Goal: Use online tool/utility: Utilize a website feature to perform a specific function

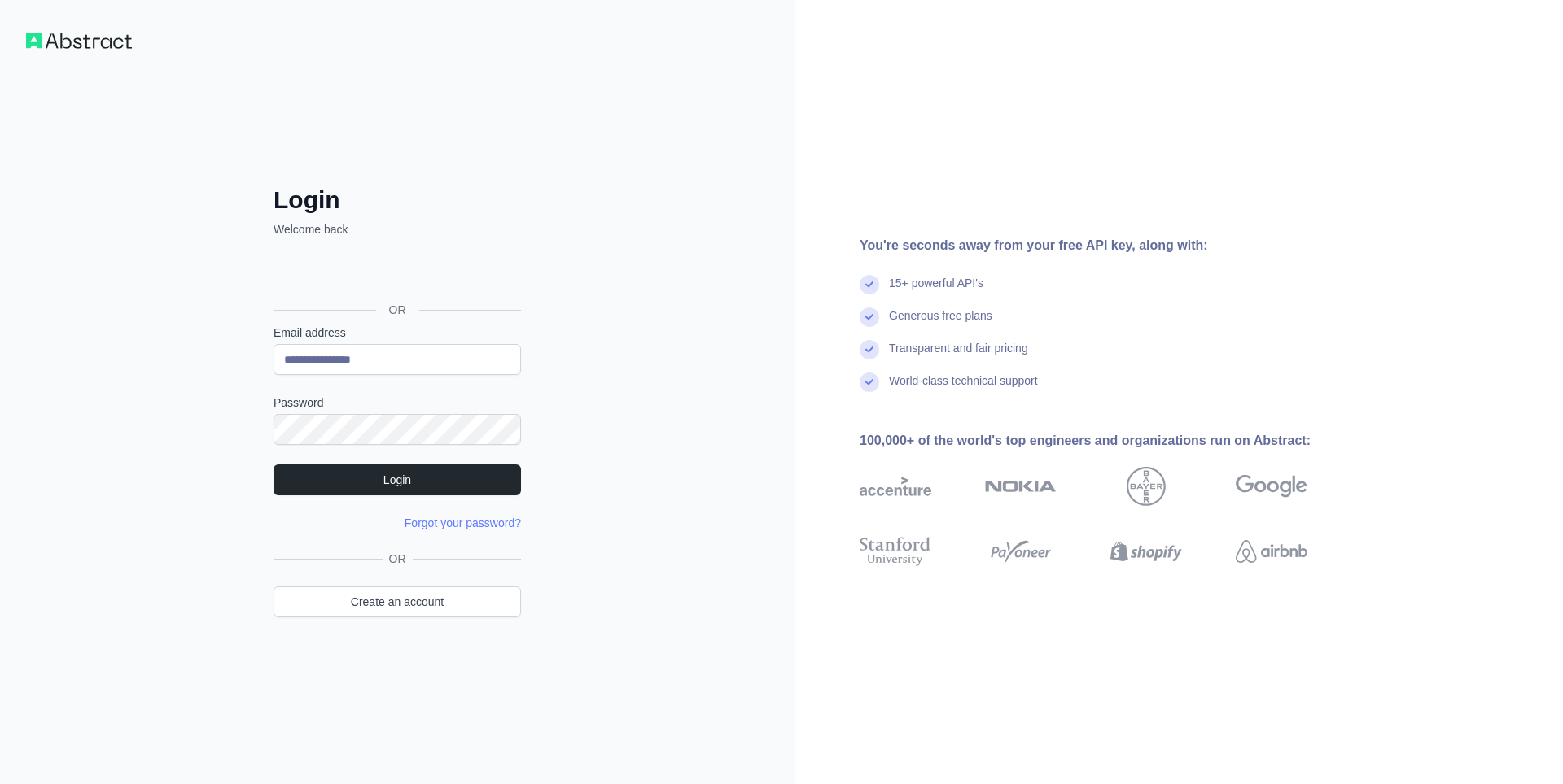
click at [410, 482] on button "Login" at bounding box center [397, 480] width 247 height 31
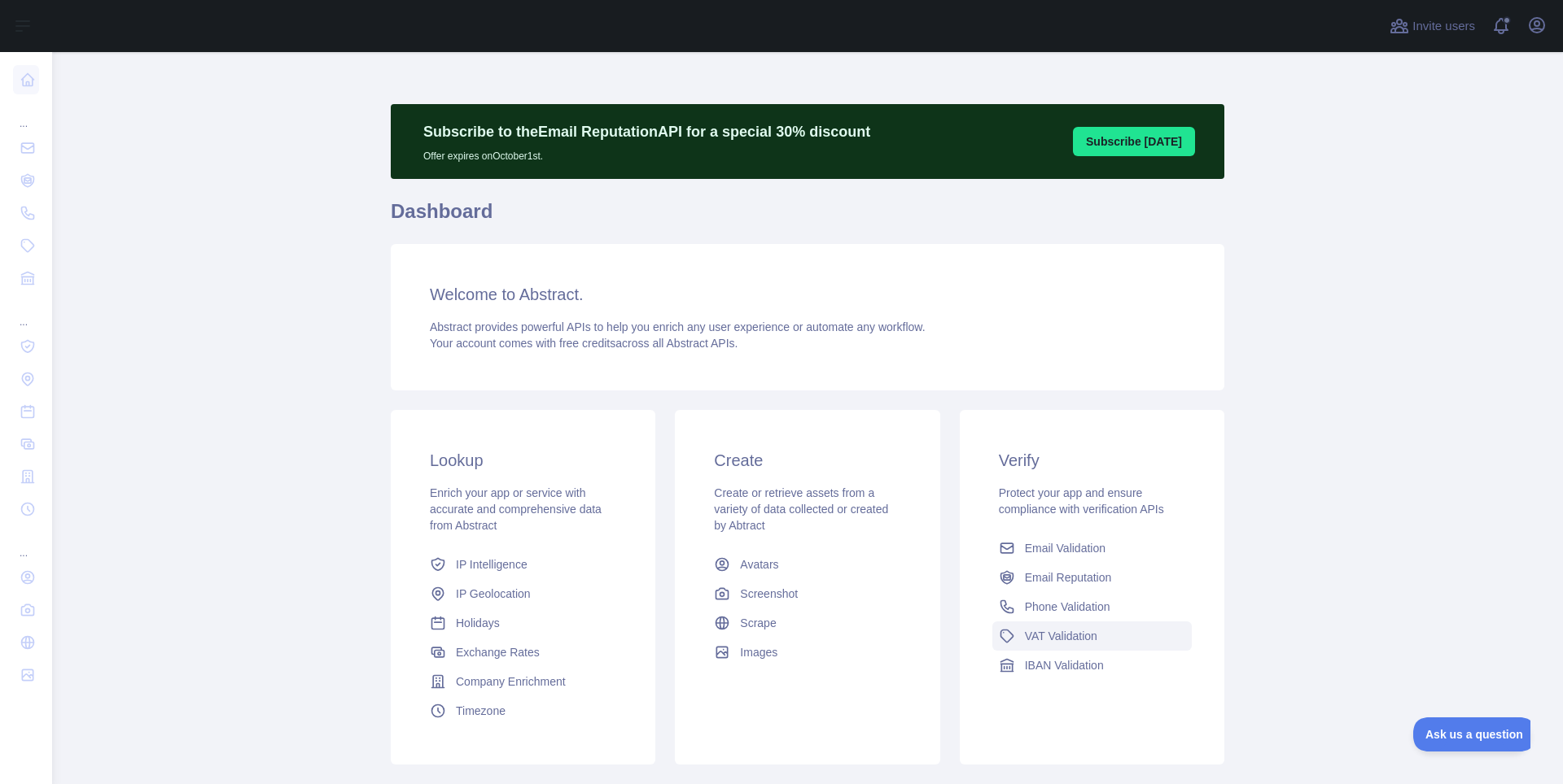
click at [1073, 632] on span "VAT Validation" at bounding box center [1061, 636] width 72 height 16
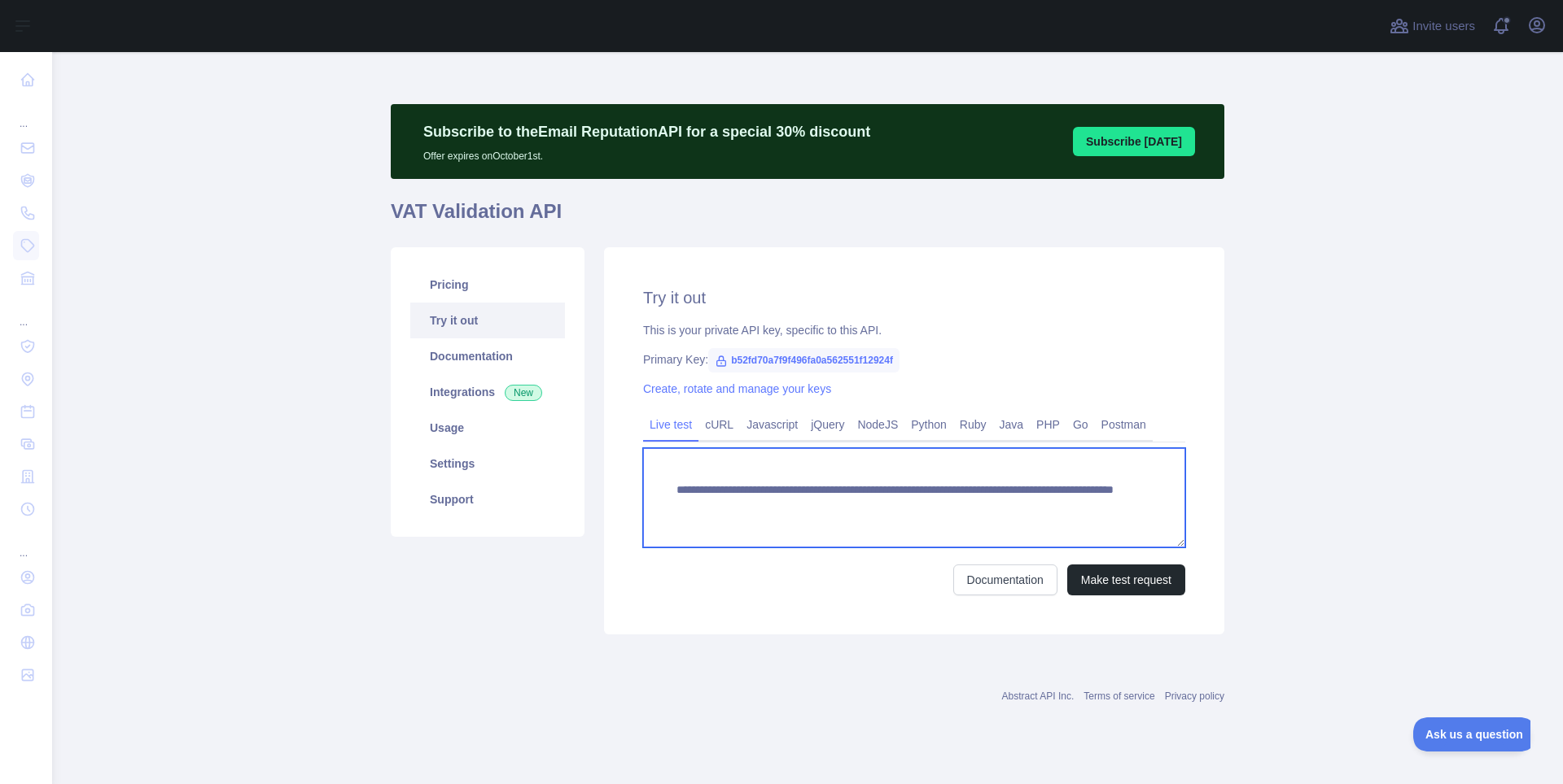
click at [1022, 504] on textarea "**********" at bounding box center [914, 498] width 542 height 100
paste textarea "To enrich screen reader interactions, please activate Accessibility in Grammarl…"
type textarea "**********"
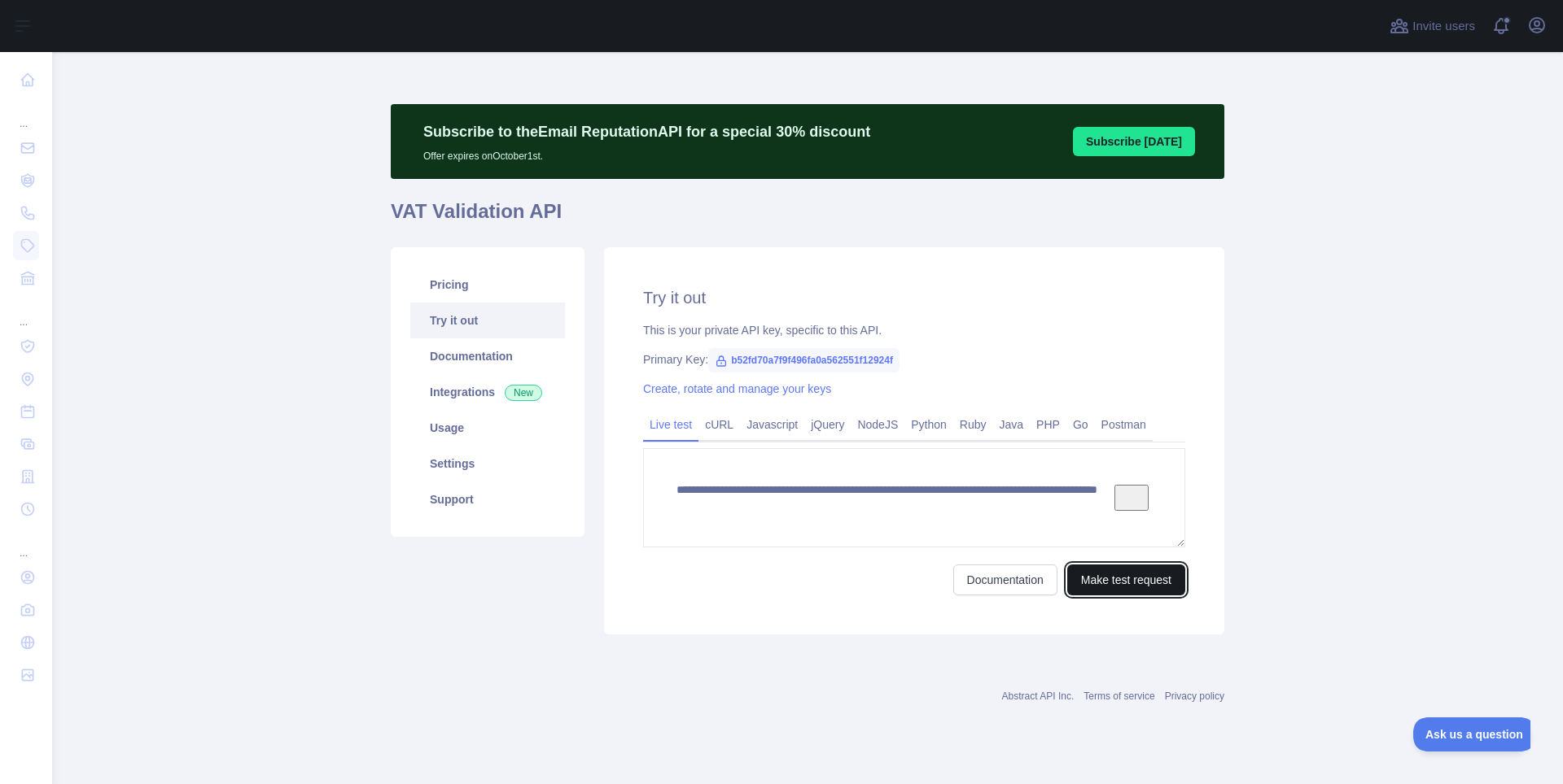
click at [1097, 581] on button "Make test request" at bounding box center [1126, 580] width 118 height 31
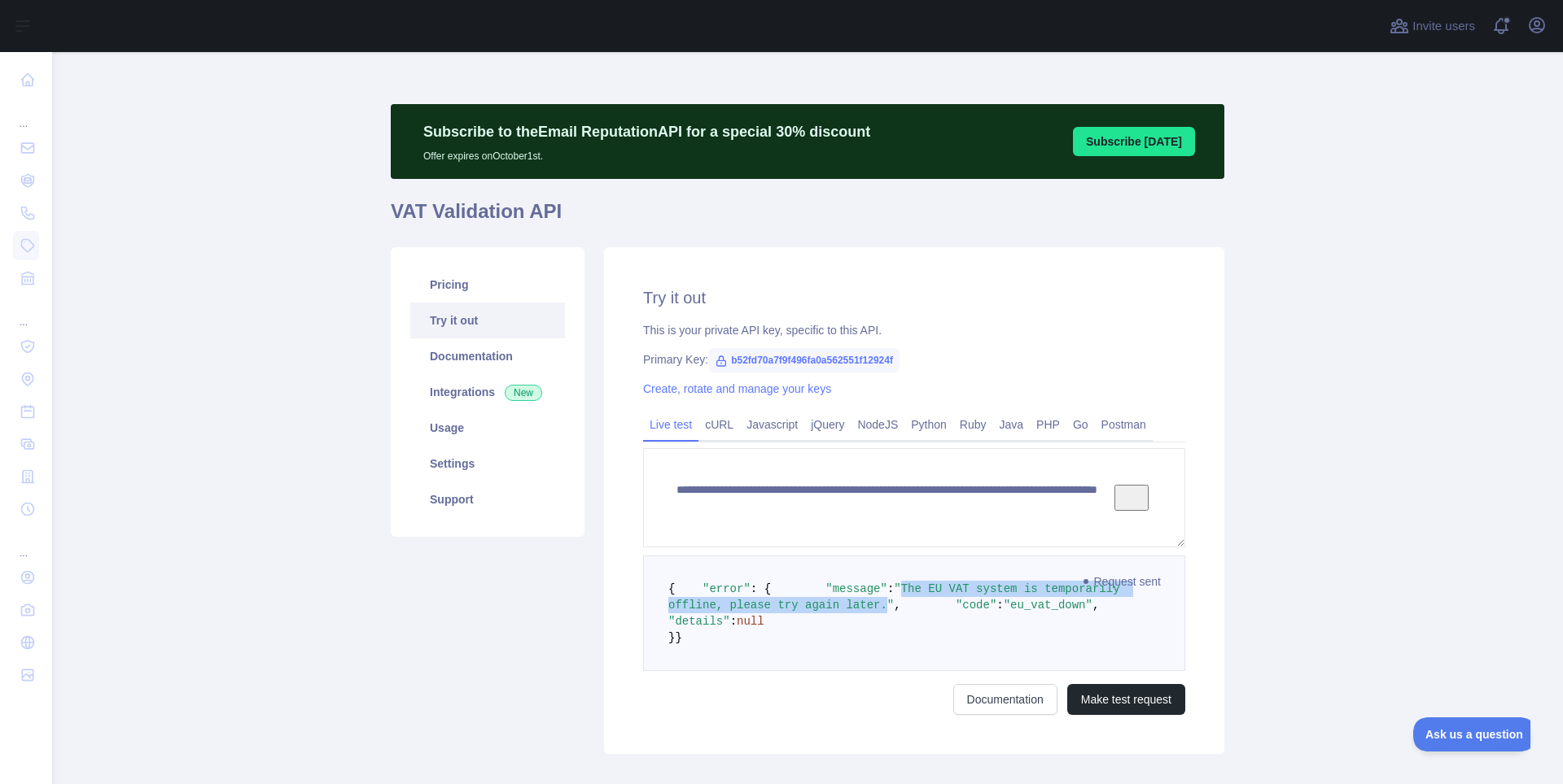
drag, startPoint x: 806, startPoint y: 620, endPoint x: 777, endPoint y: 632, distance: 31.4
click at [777, 612] on span ""The EU VAT system is temporarily offline, please try again later."" at bounding box center [897, 596] width 458 height 29
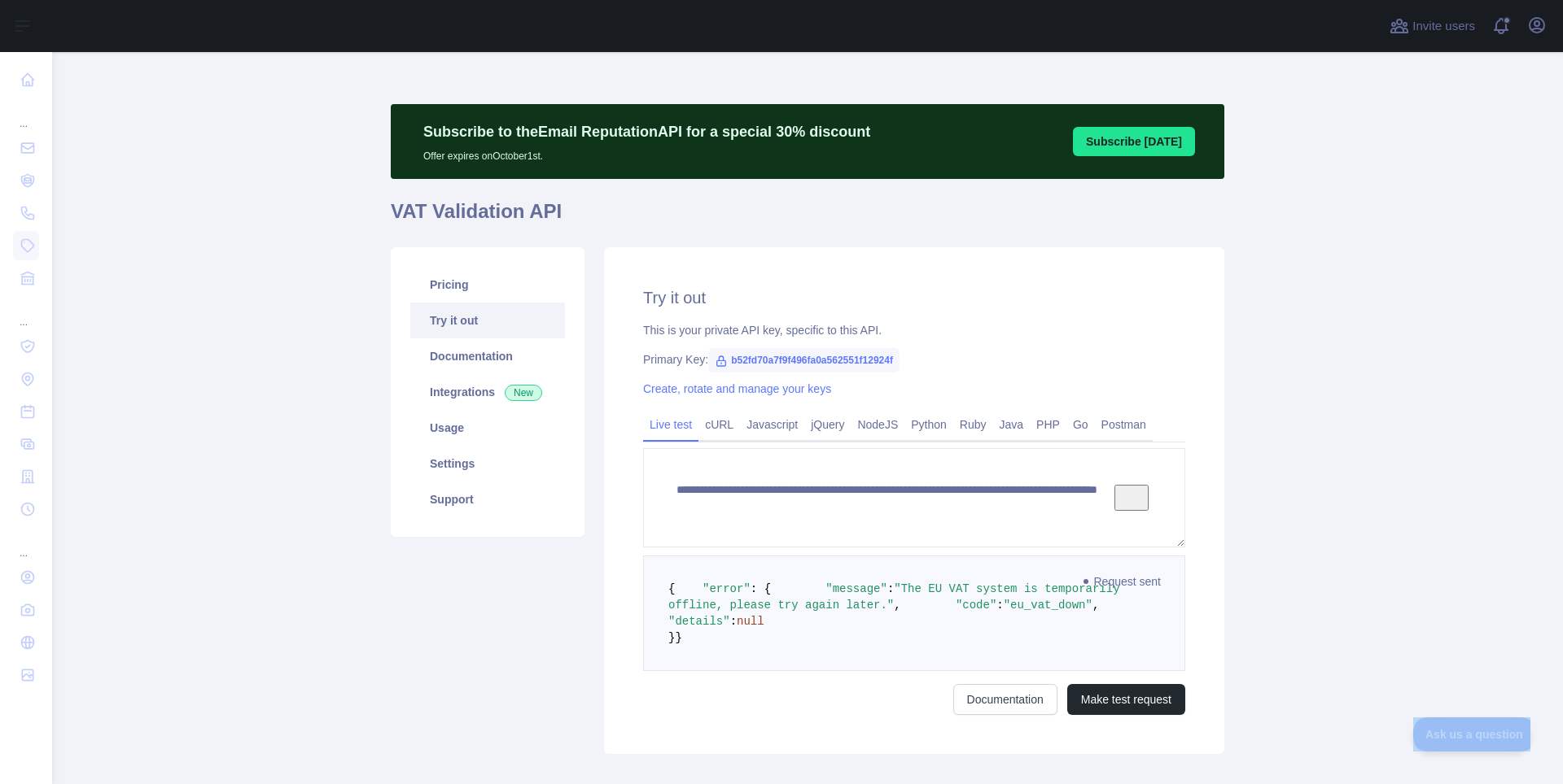
click at [1285, 348] on main "**********" at bounding box center [807, 419] width 1511 height 732
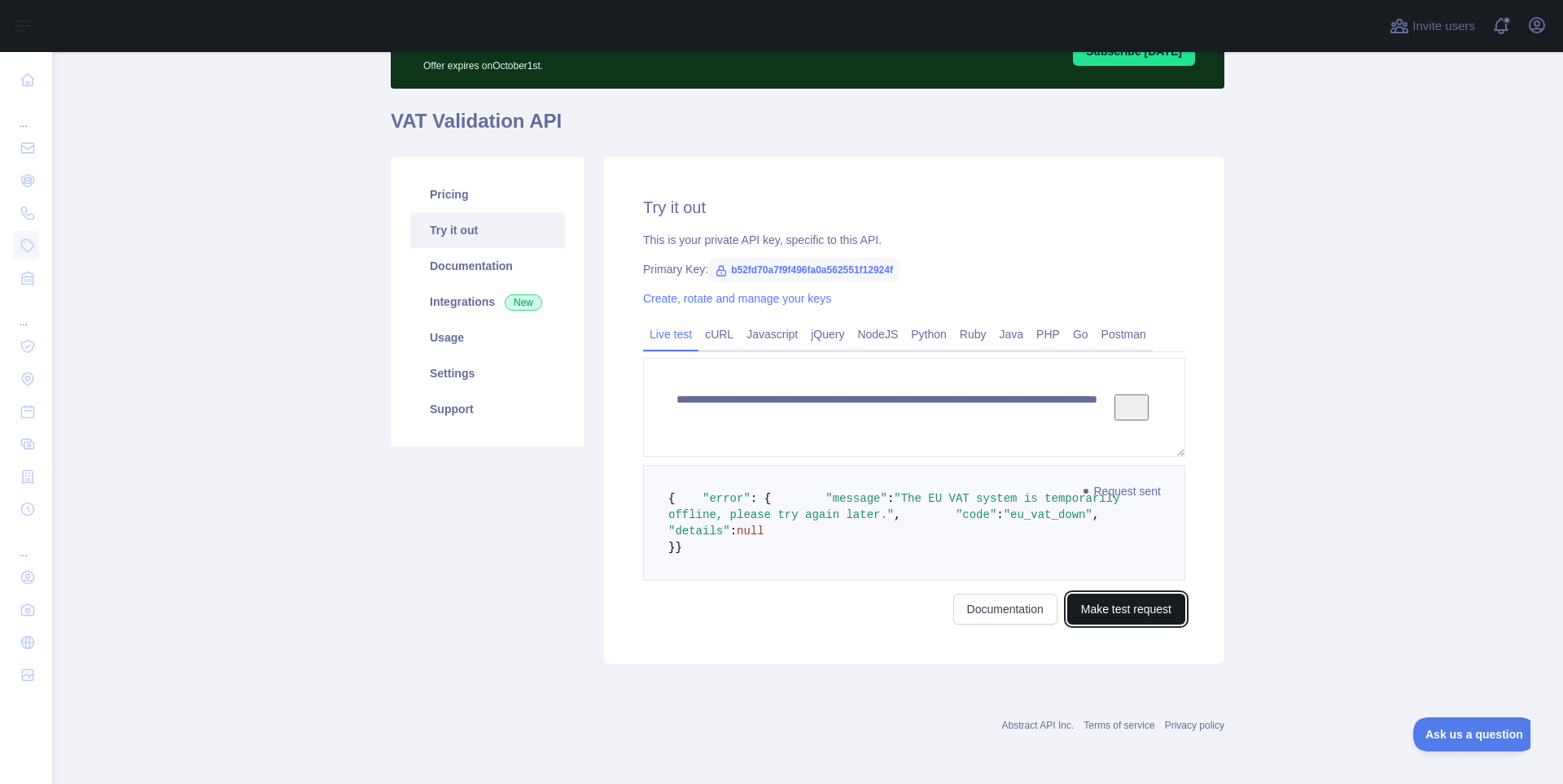
click at [1108, 625] on button "Make test request" at bounding box center [1126, 609] width 118 height 31
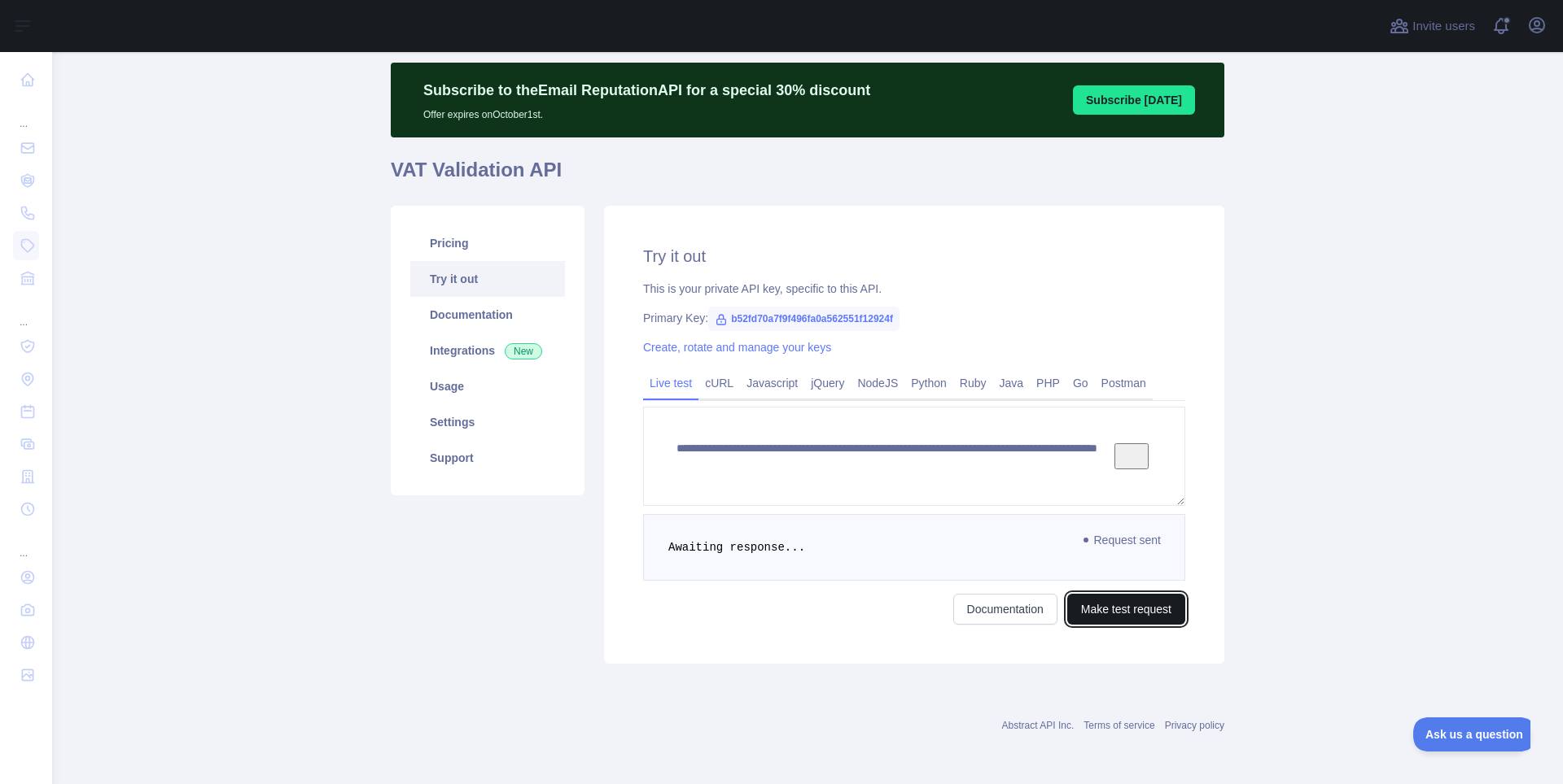
scroll to position [40, 0]
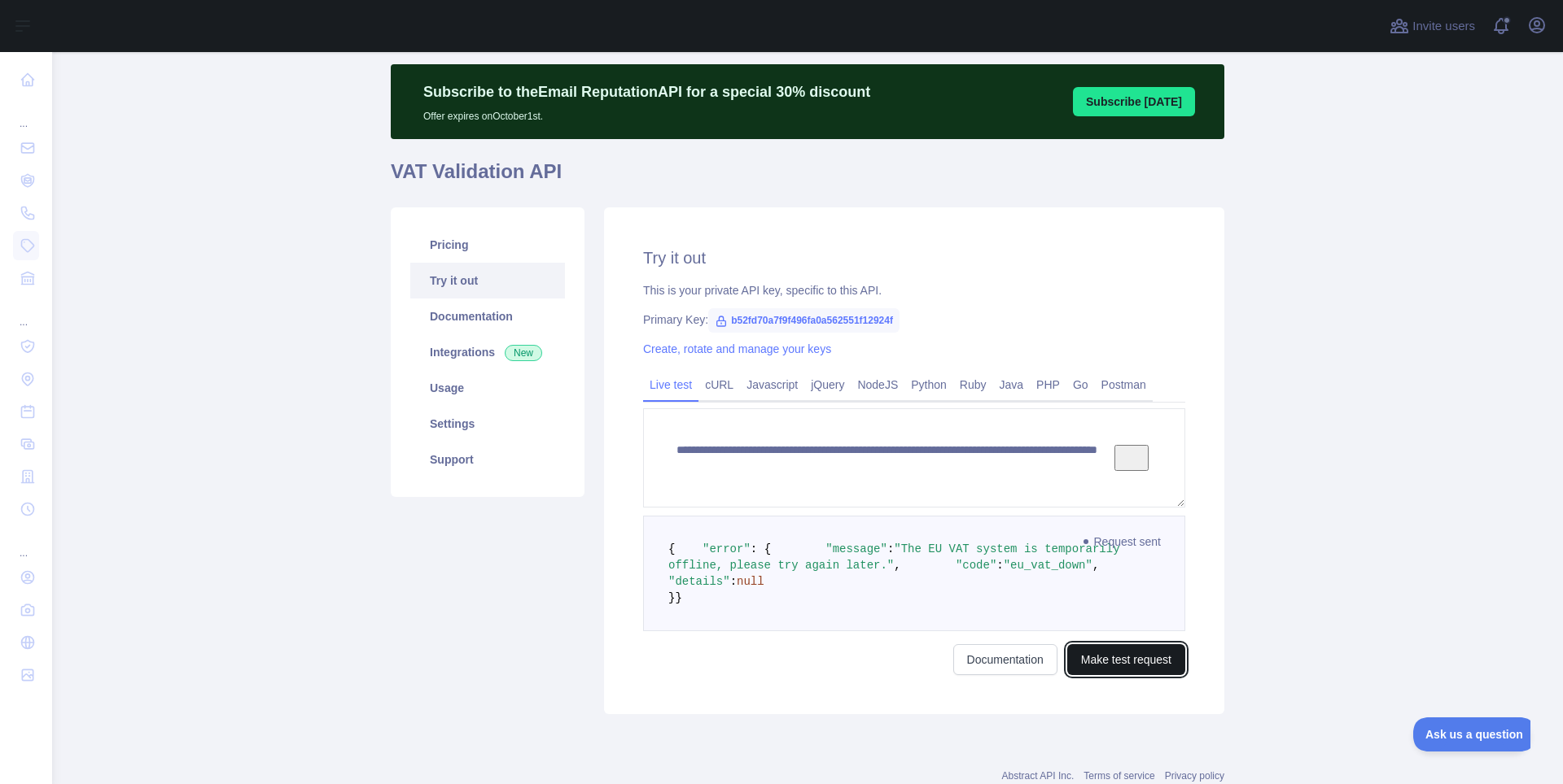
click at [1101, 676] on button "Make test request" at bounding box center [1126, 660] width 118 height 31
click at [1121, 676] on button "Make test request" at bounding box center [1126, 660] width 118 height 31
click at [454, 381] on link "Usage" at bounding box center [487, 388] width 155 height 36
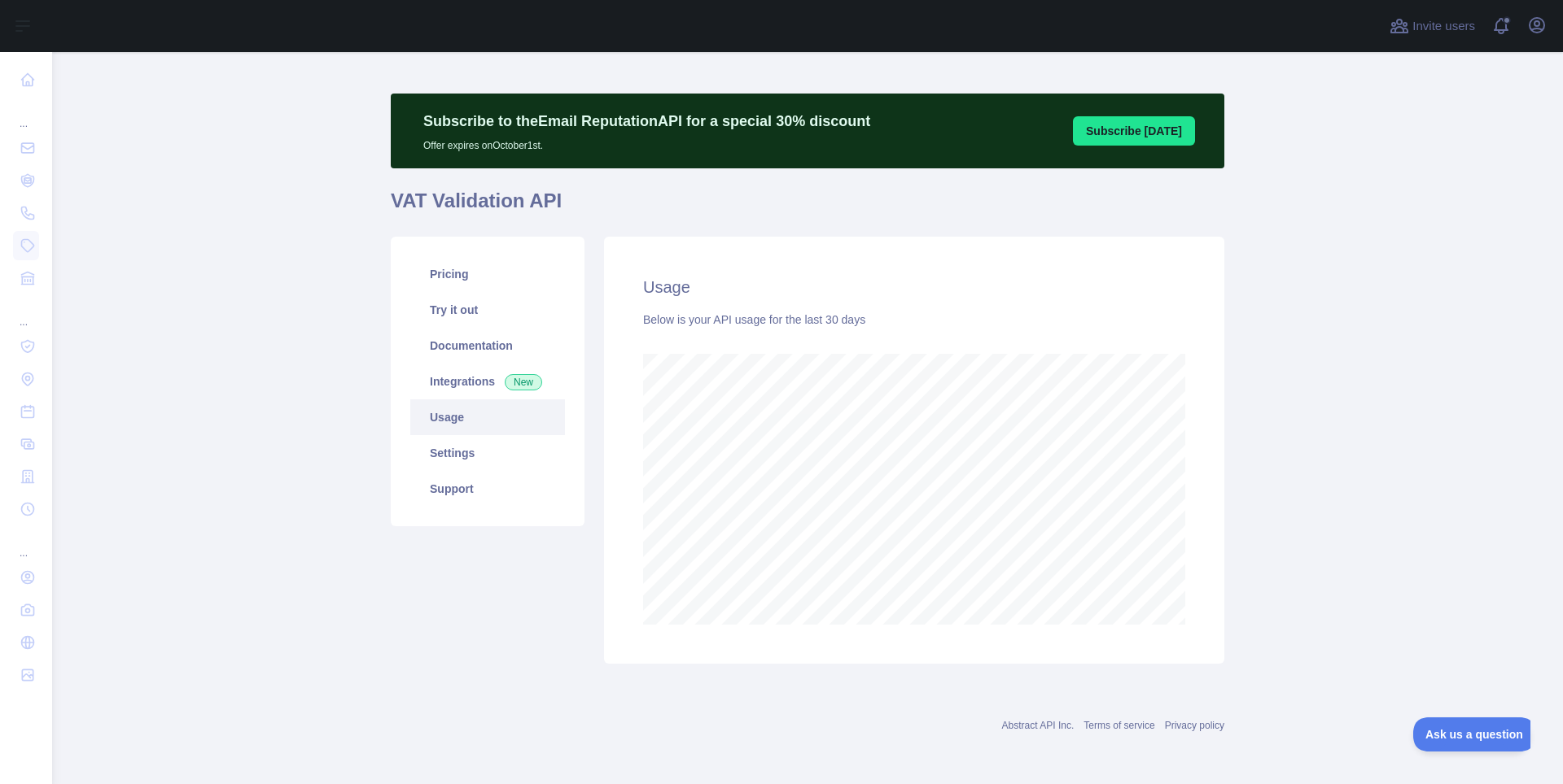
scroll to position [732, 1511]
click at [469, 466] on link "Settings" at bounding box center [487, 453] width 155 height 36
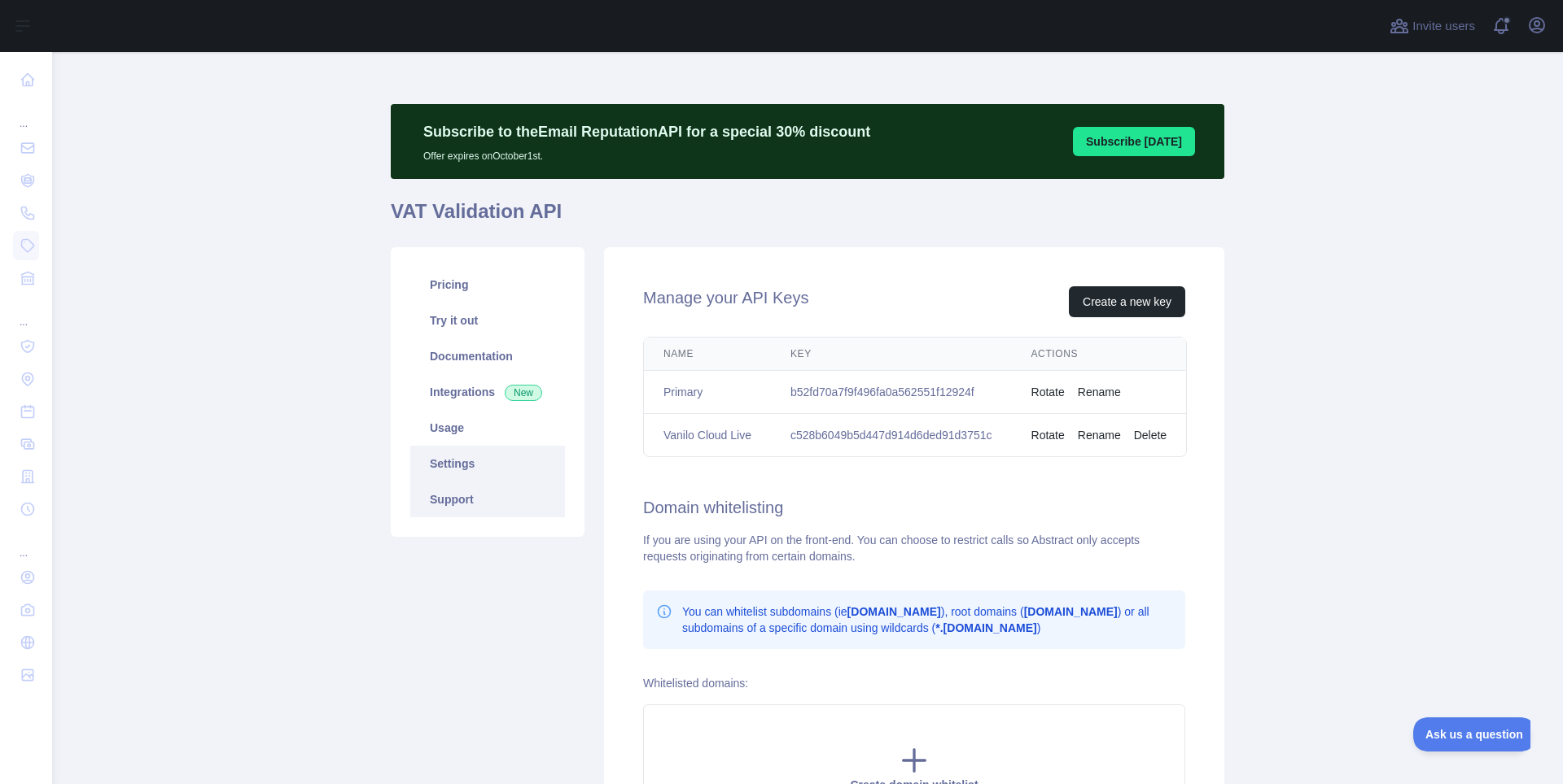
click at [475, 505] on link "Support" at bounding box center [487, 500] width 155 height 36
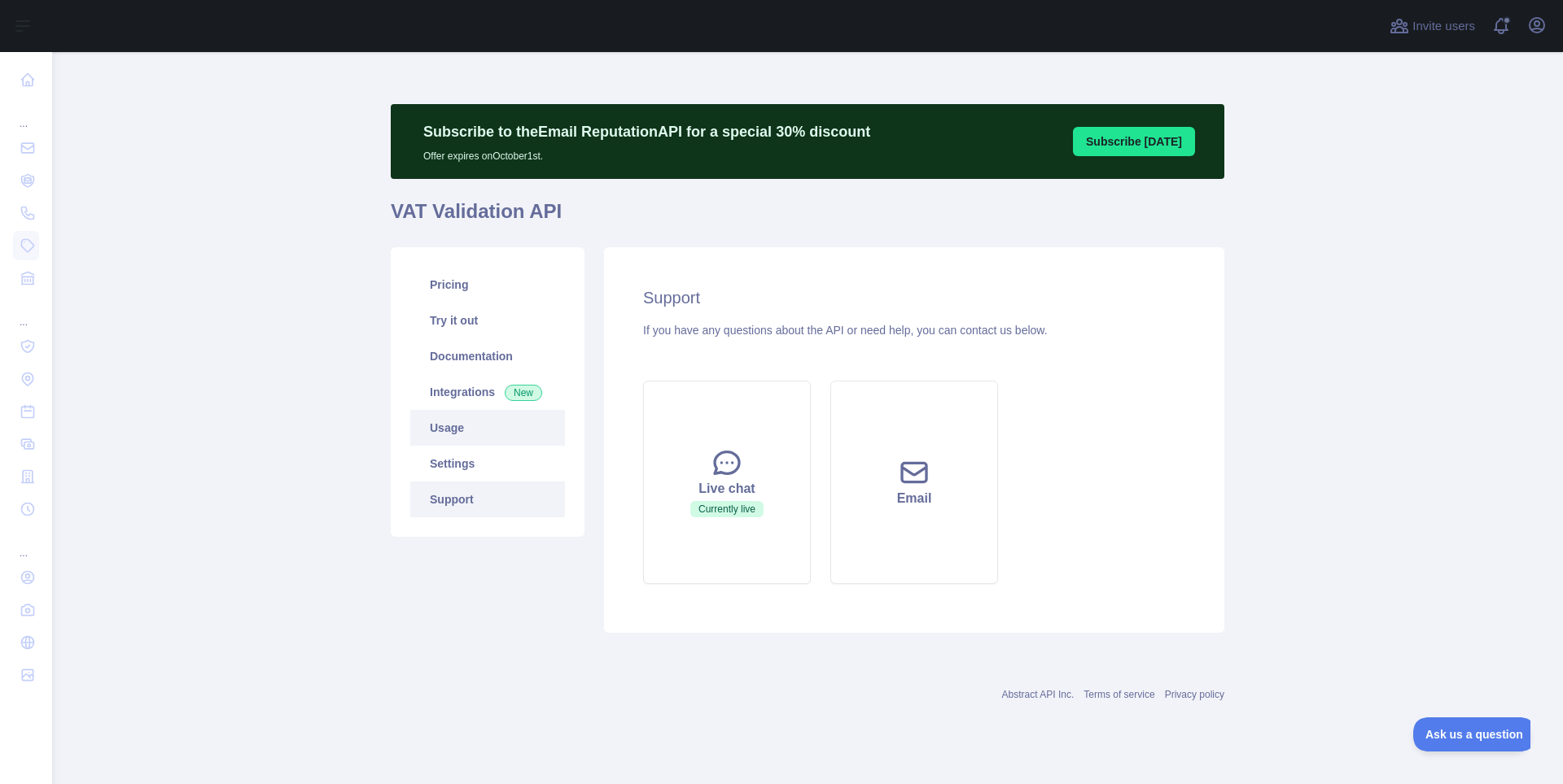
click at [452, 430] on link "Usage" at bounding box center [487, 428] width 155 height 36
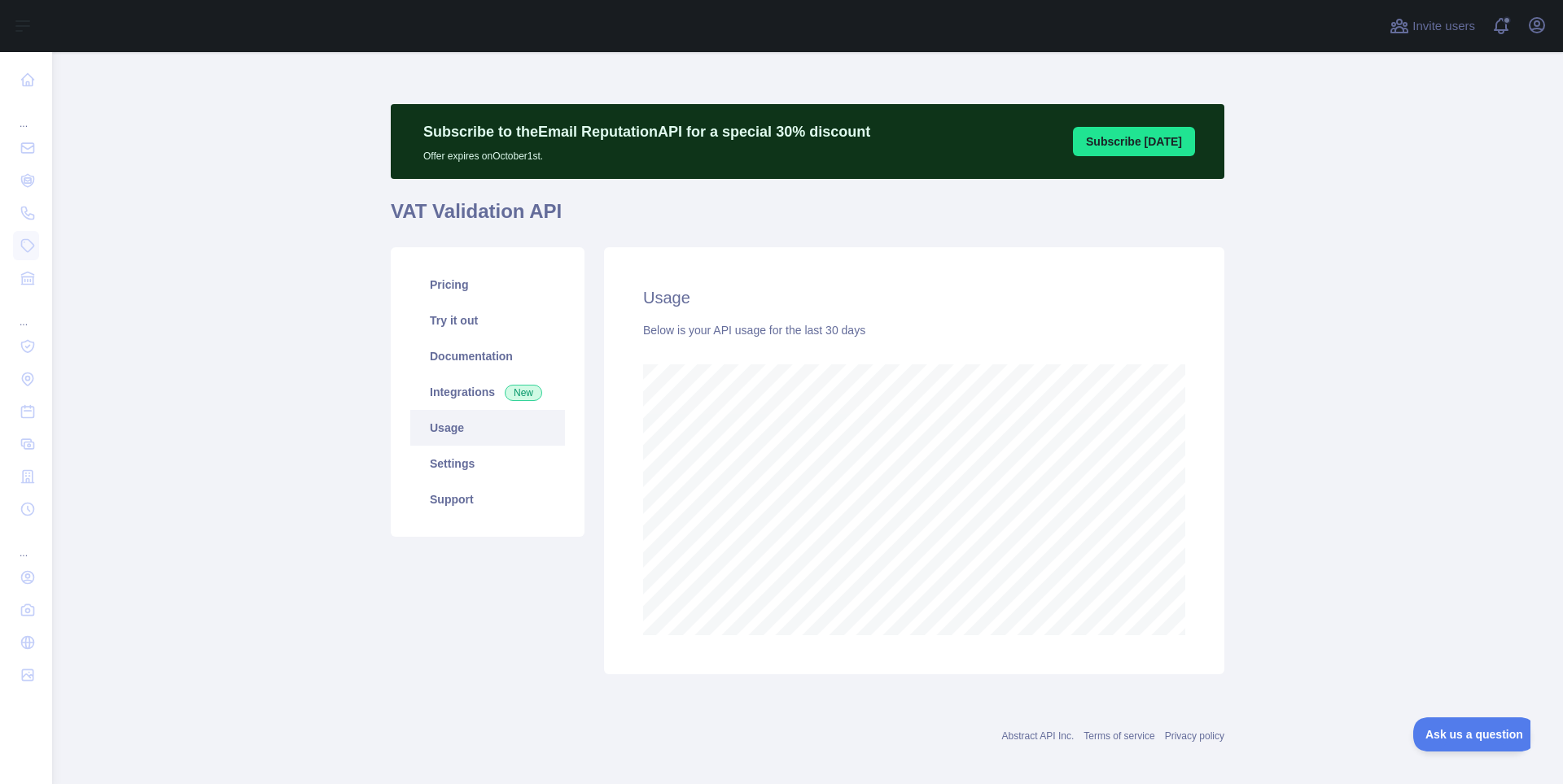
scroll to position [732, 1511]
click at [462, 394] on link "Integrations New" at bounding box center [487, 392] width 155 height 36
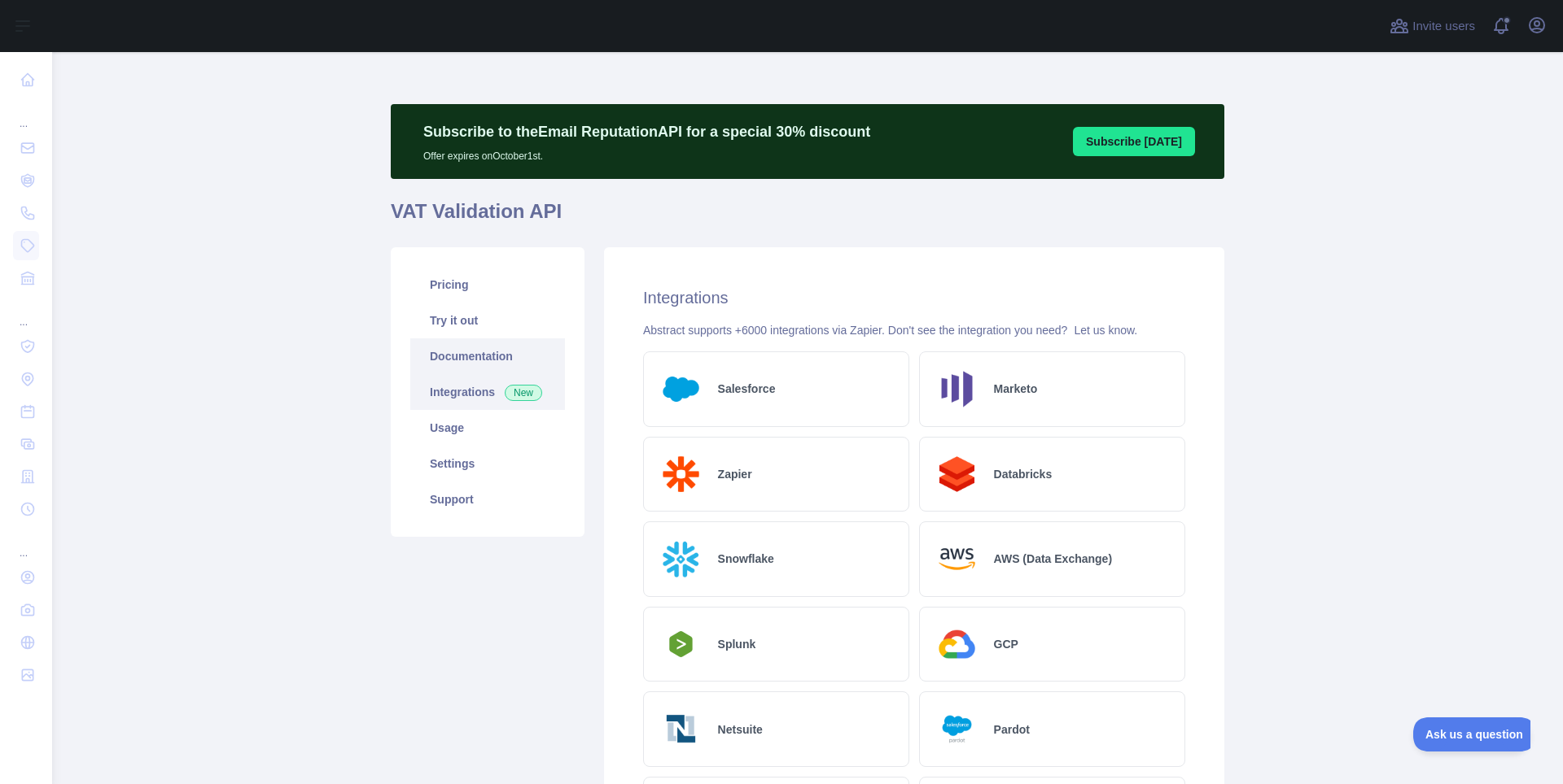
click at [498, 353] on link "Documentation" at bounding box center [487, 356] width 155 height 36
click at [452, 290] on link "Pricing" at bounding box center [487, 284] width 155 height 36
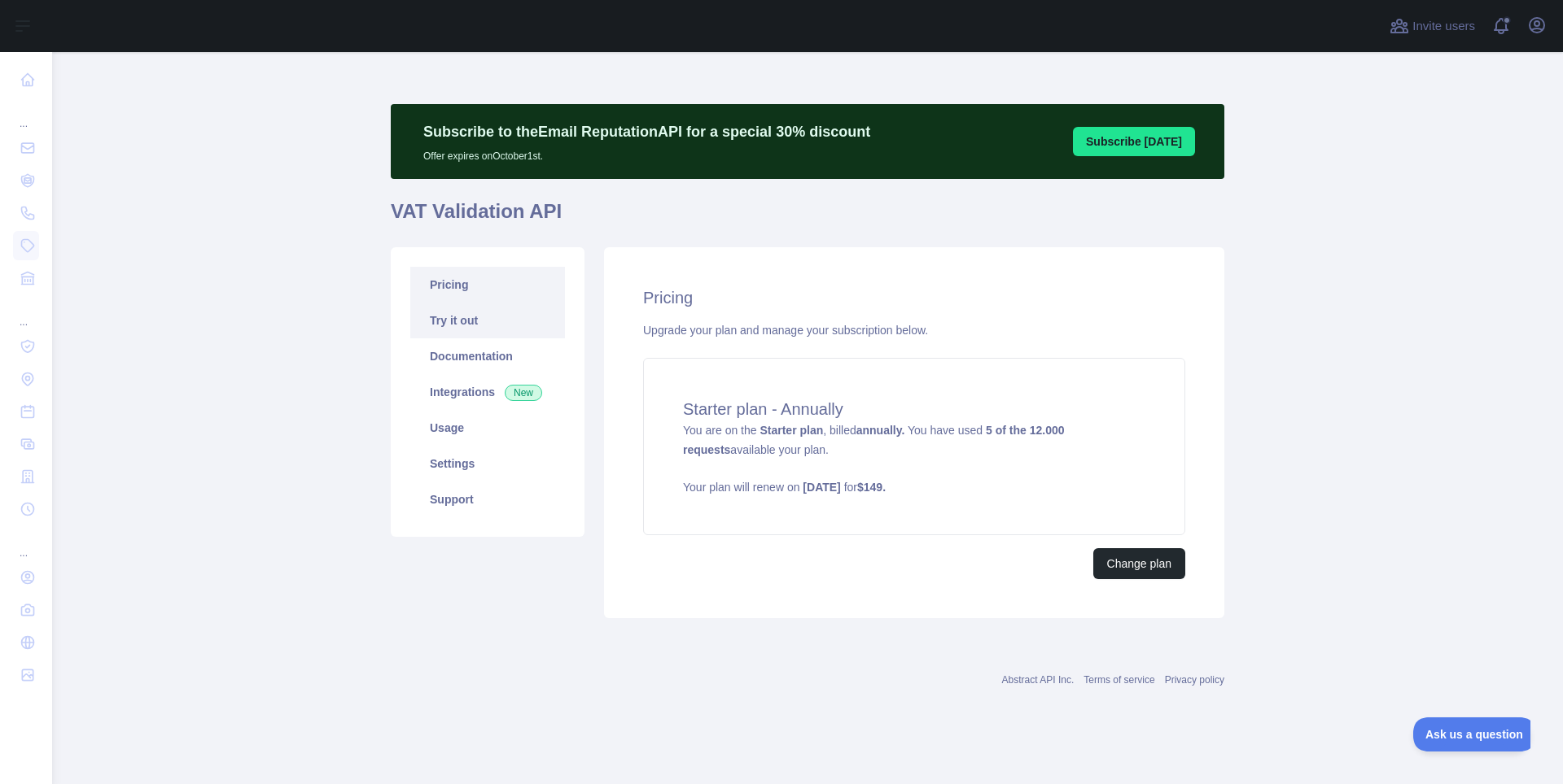
click at [476, 327] on link "Try it out" at bounding box center [487, 321] width 155 height 36
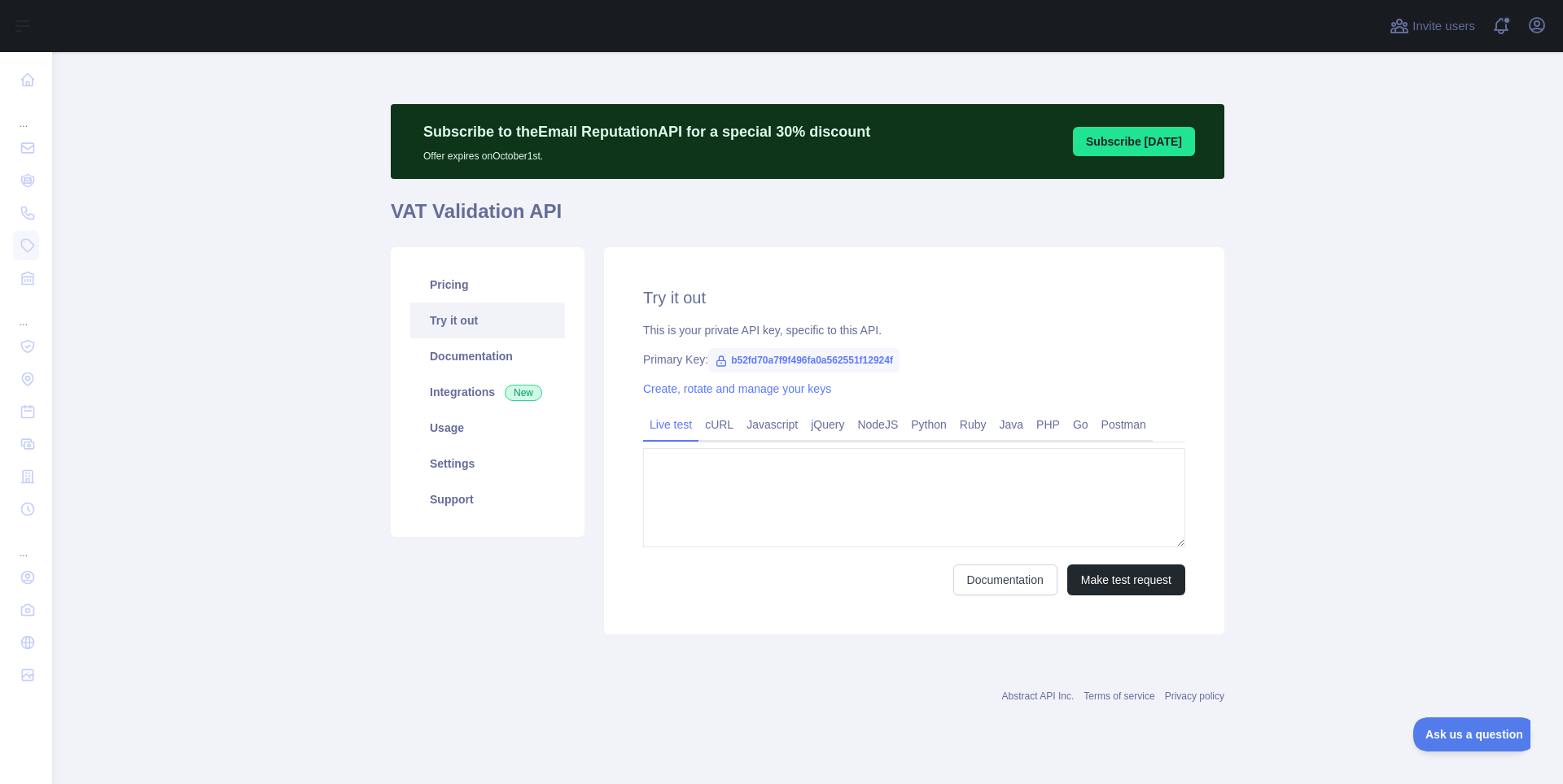
type textarea "**********"
